Goal: Task Accomplishment & Management: Complete application form

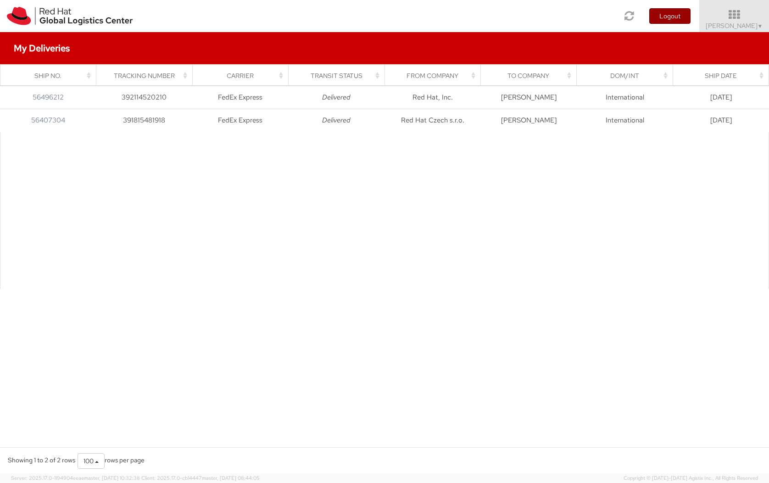
click at [690, 18] on button "Logout" at bounding box center [669, 16] width 41 height 16
click at [761, 26] on span "▼" at bounding box center [761, 25] width 6 height 7
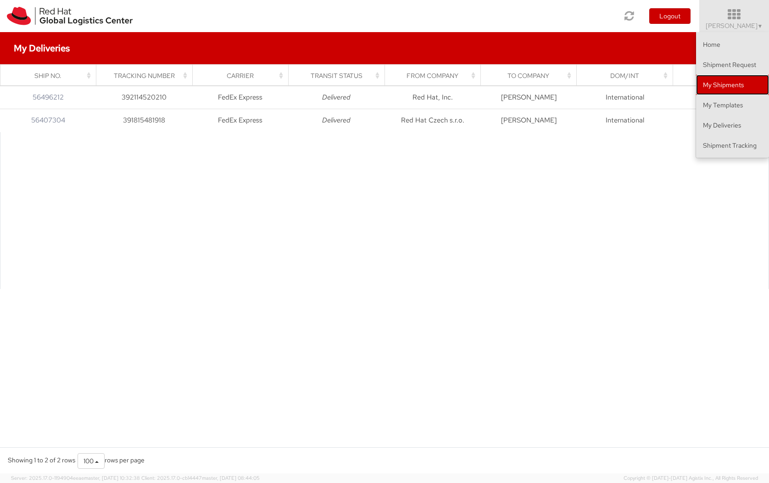
click at [748, 84] on link "My Shipments" at bounding box center [732, 85] width 73 height 20
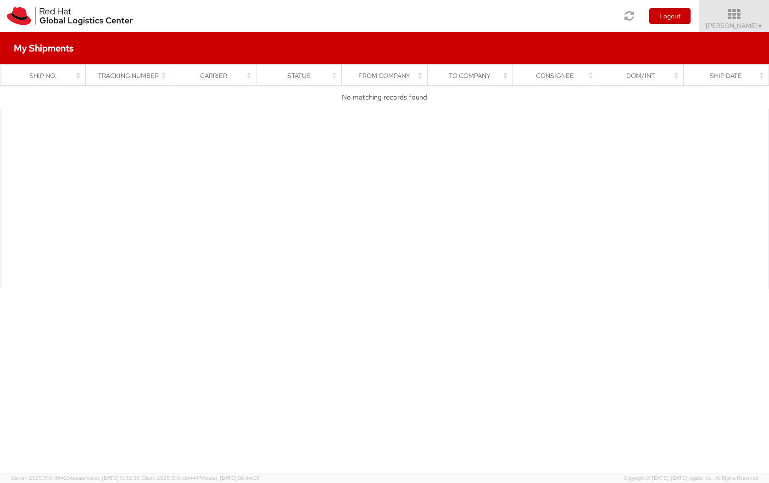
click at [757, 26] on span "Kate Shvaika ▼" at bounding box center [734, 26] width 57 height 8
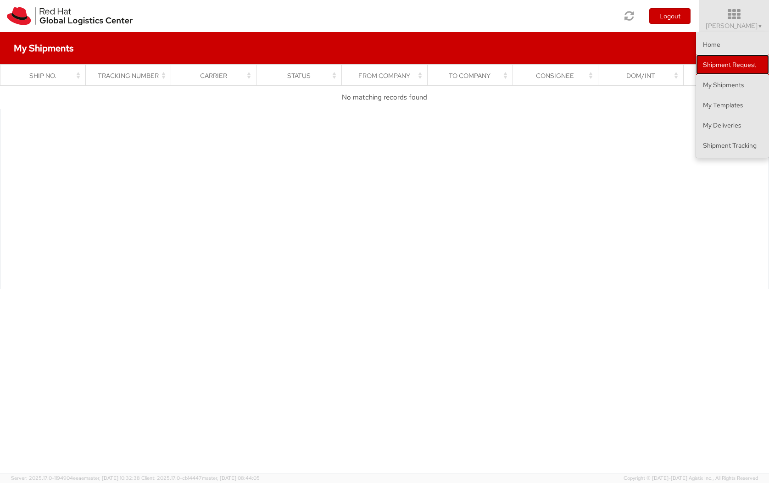
click at [745, 67] on link "Shipment Request" at bounding box center [732, 65] width 73 height 20
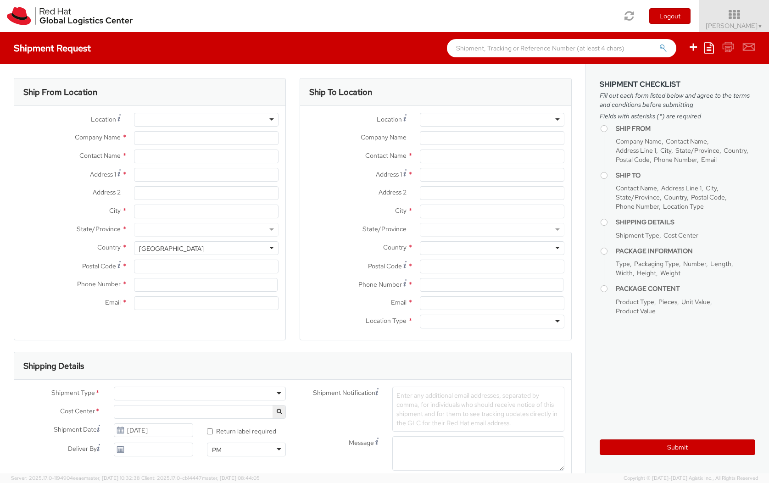
select select
select select "733"
type input "Red Hat"
type input "[PERSON_NAME]"
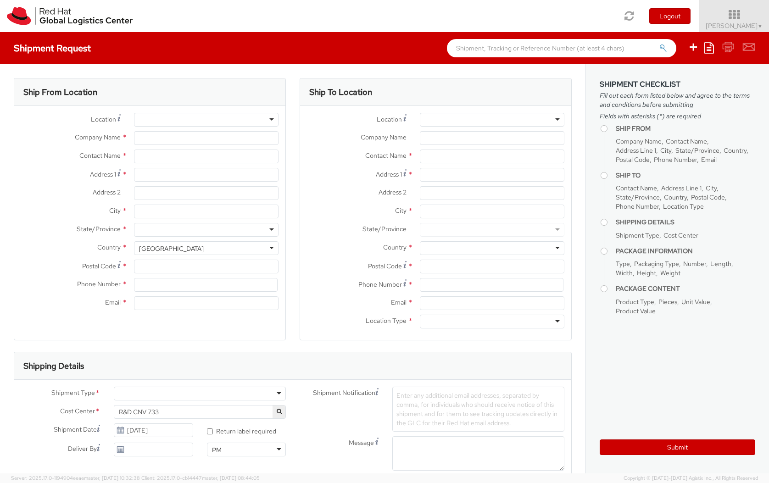
type input "kshvaika@redhat.com"
